Goal: Find specific page/section: Find specific page/section

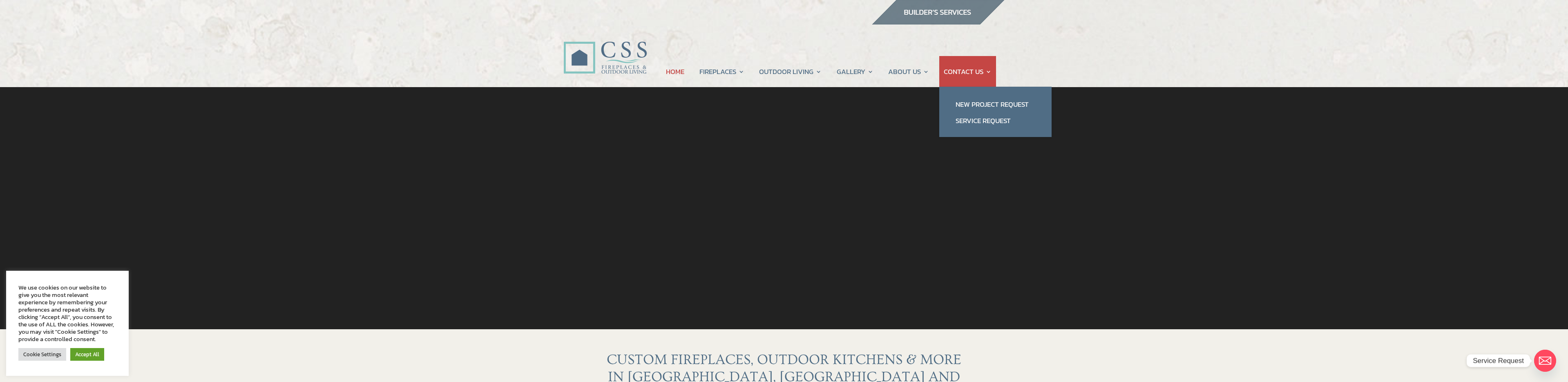
click at [974, 70] on link "CONTACT US" at bounding box center [967, 71] width 48 height 31
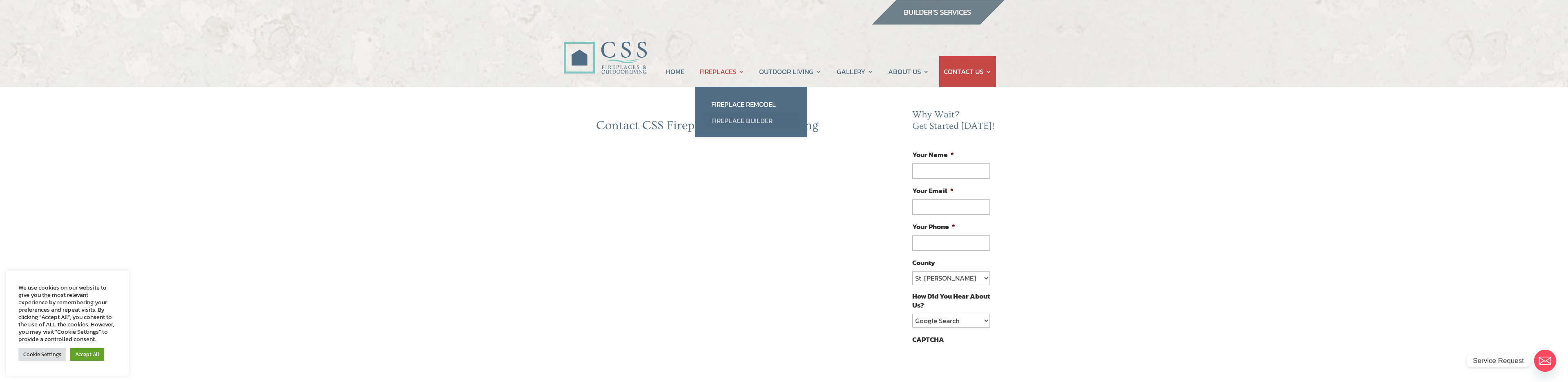
click at [735, 120] on link "Fireplace Builder" at bounding box center [751, 120] width 96 height 16
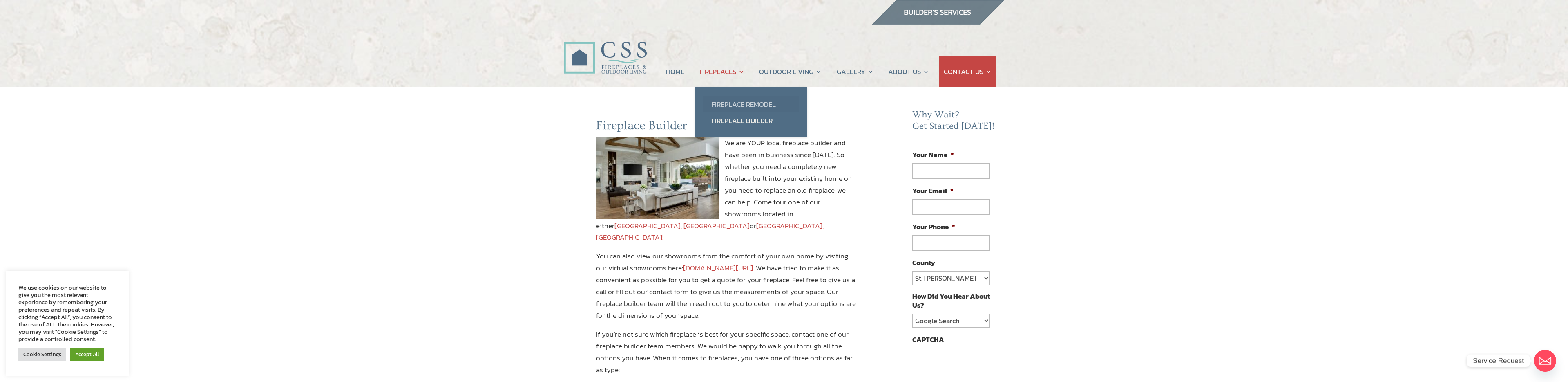
click at [732, 102] on link "Fireplace Remodel" at bounding box center [751, 104] width 96 height 16
